Goal: Information Seeking & Learning: Find contact information

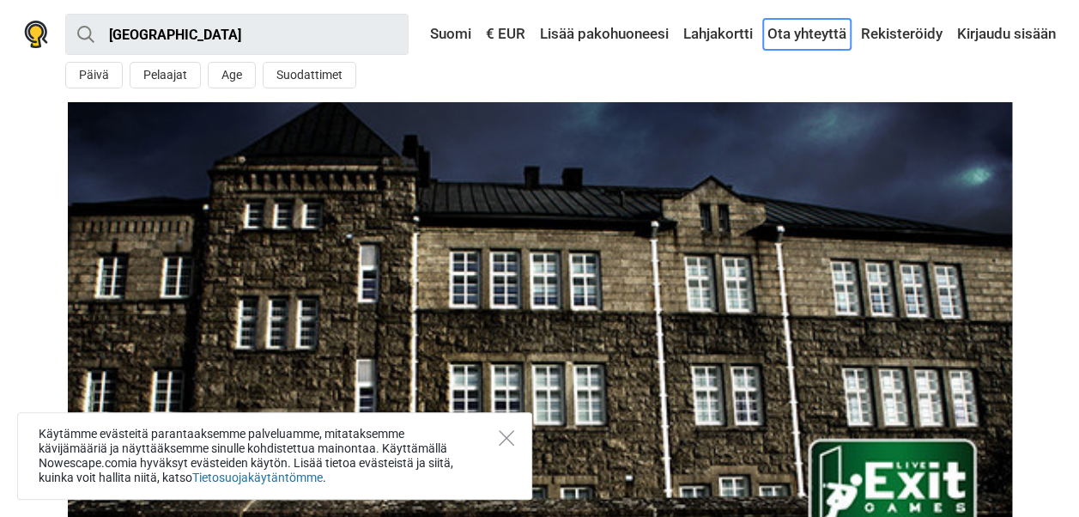
click at [817, 34] on link "Ota yhteyttä" at bounding box center [807, 34] width 88 height 31
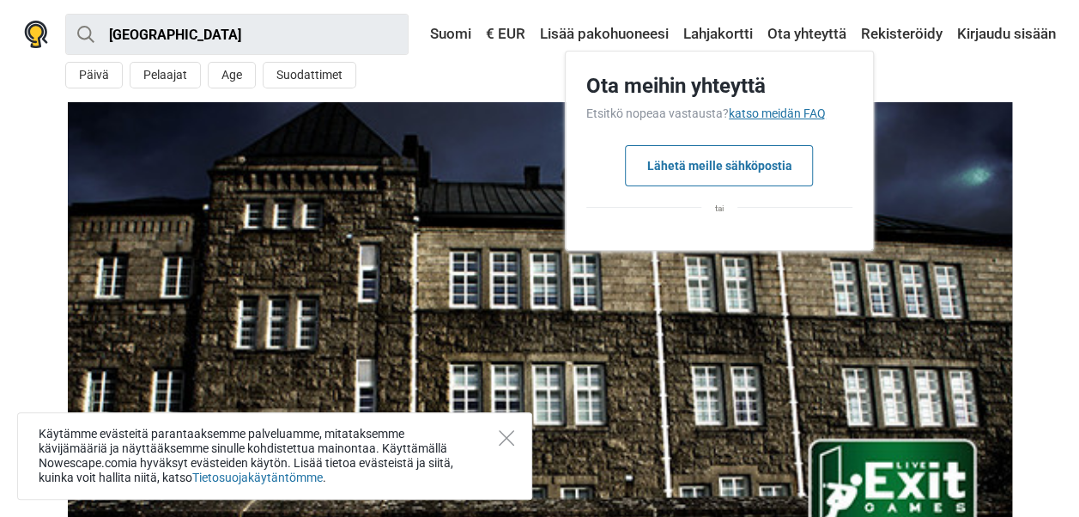
click at [755, 110] on link "katso meidän FAQ" at bounding box center [776, 113] width 97 height 14
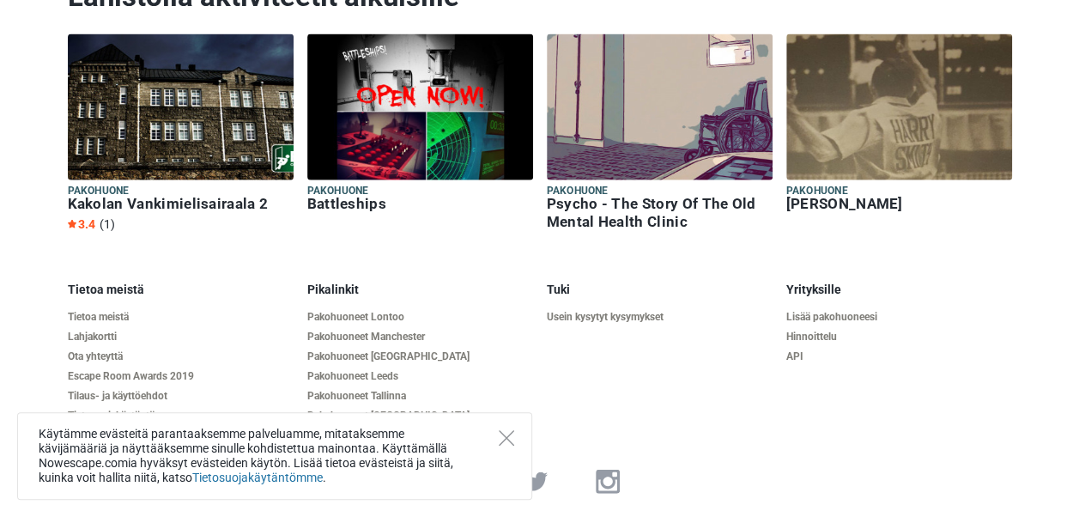
scroll to position [1901, 0]
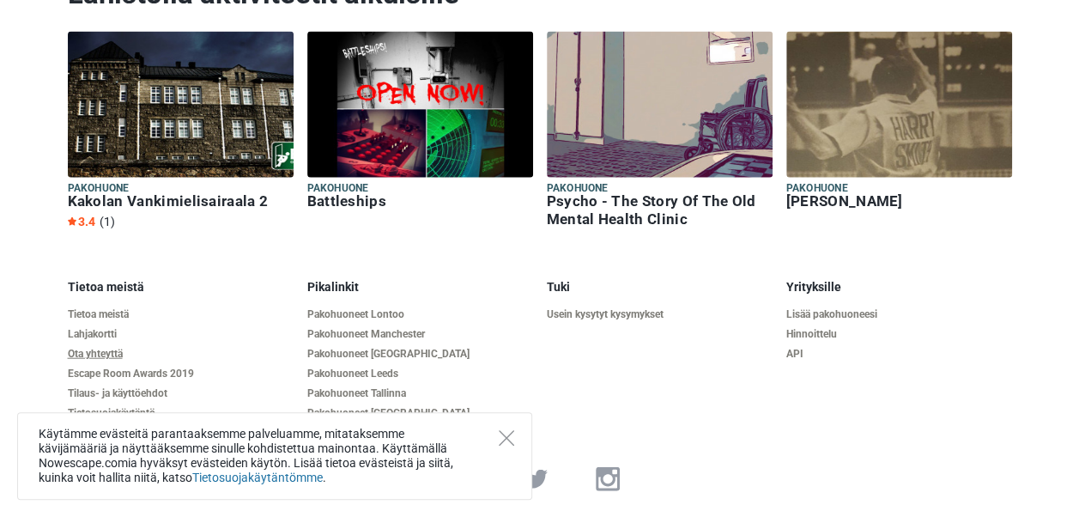
click at [106, 353] on link "Ota yhteyttä" at bounding box center [181, 353] width 226 height 13
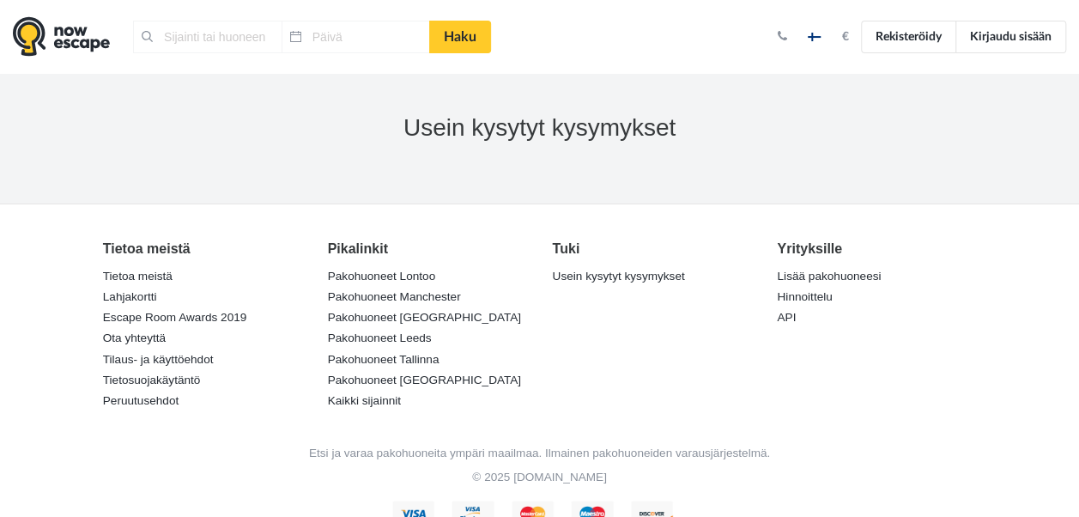
type input "Turku, Suomi"
type input "19.09.2025"
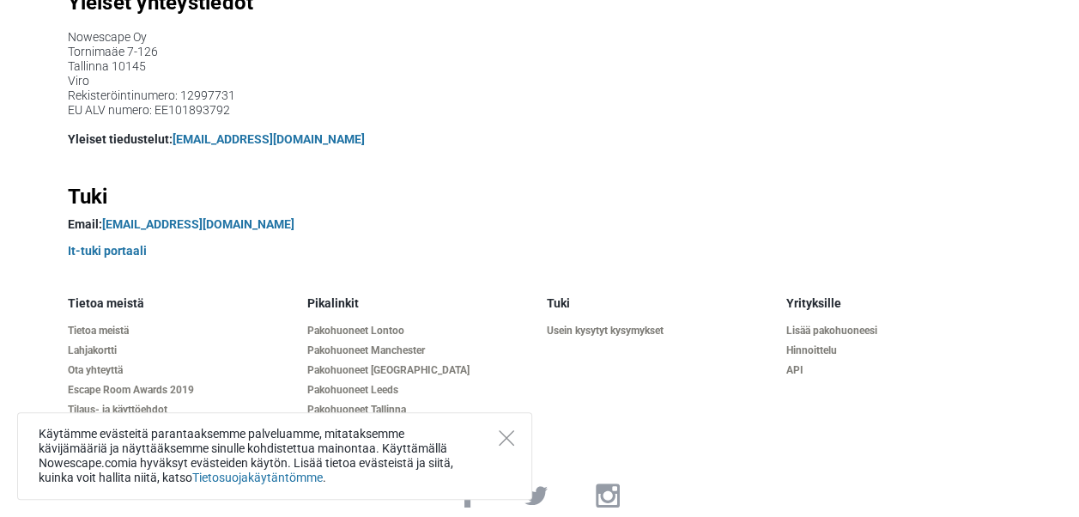
scroll to position [275, 0]
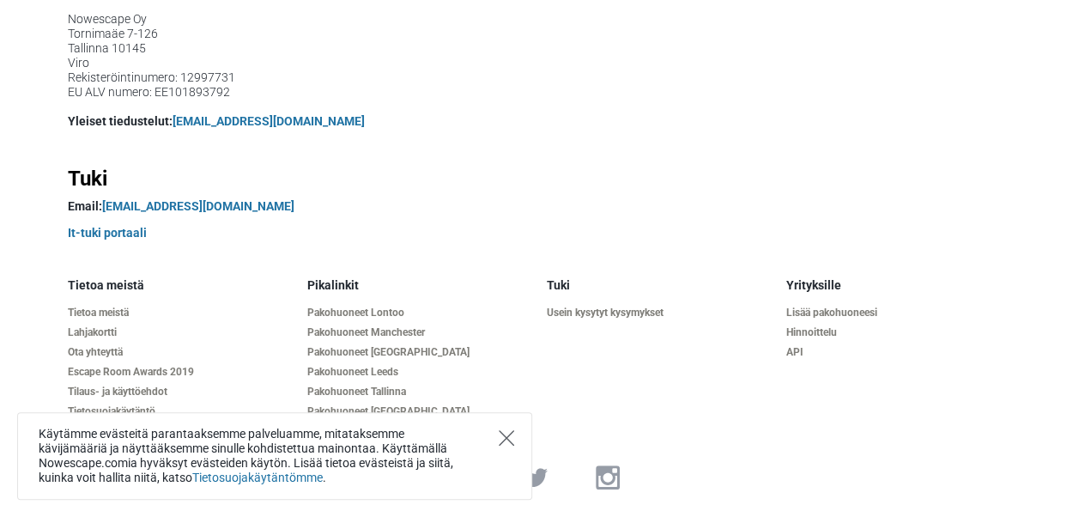
click at [513, 438] on icon "Close" at bounding box center [506, 437] width 15 height 15
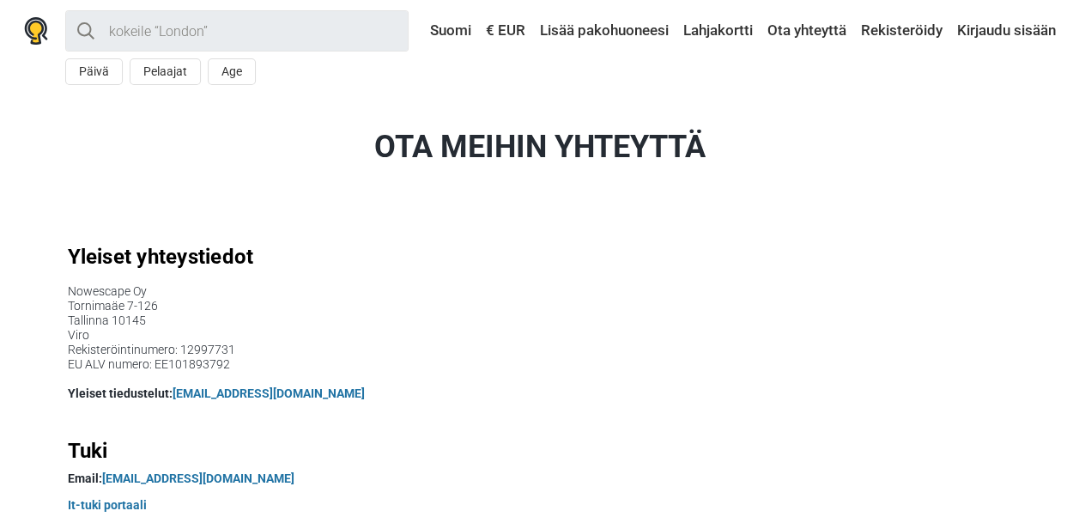
scroll to position [0, 0]
